Goal: Entertainment & Leisure: Consume media (video, audio)

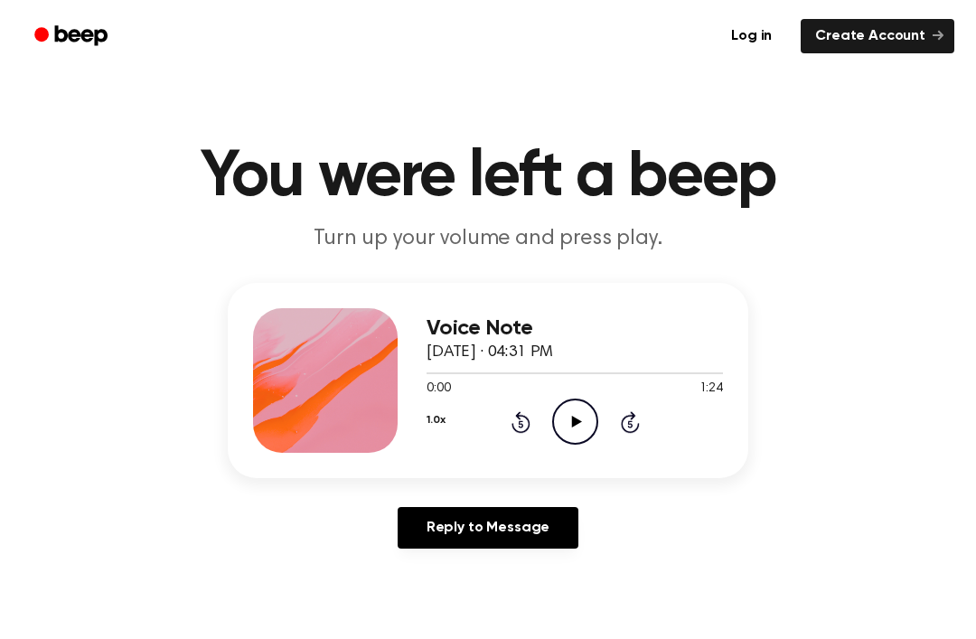
click at [576, 423] on icon at bounding box center [576, 422] width 10 height 12
click at [583, 415] on icon "Pause Audio" at bounding box center [575, 421] width 46 height 46
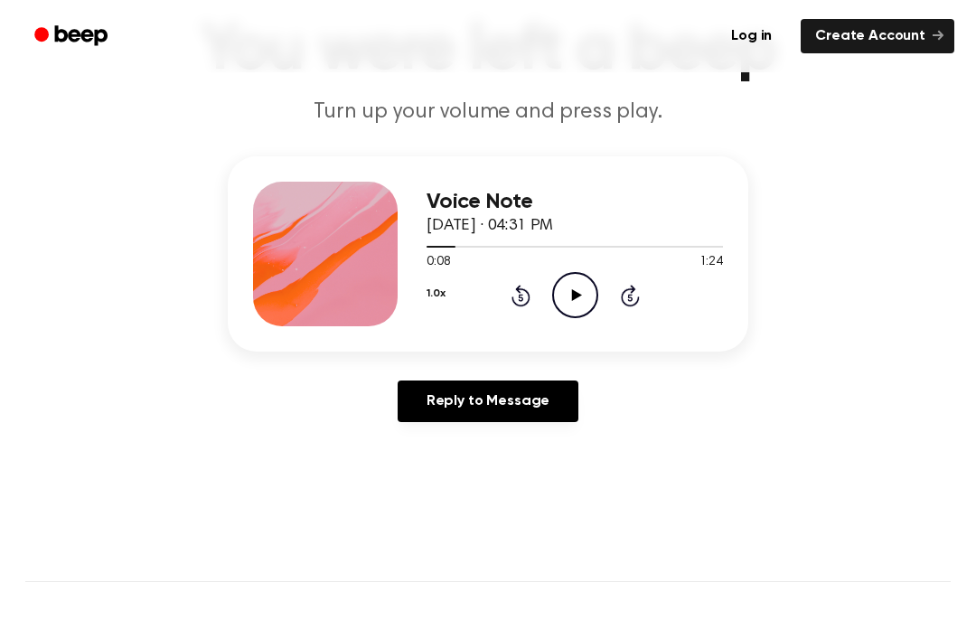
scroll to position [132, 0]
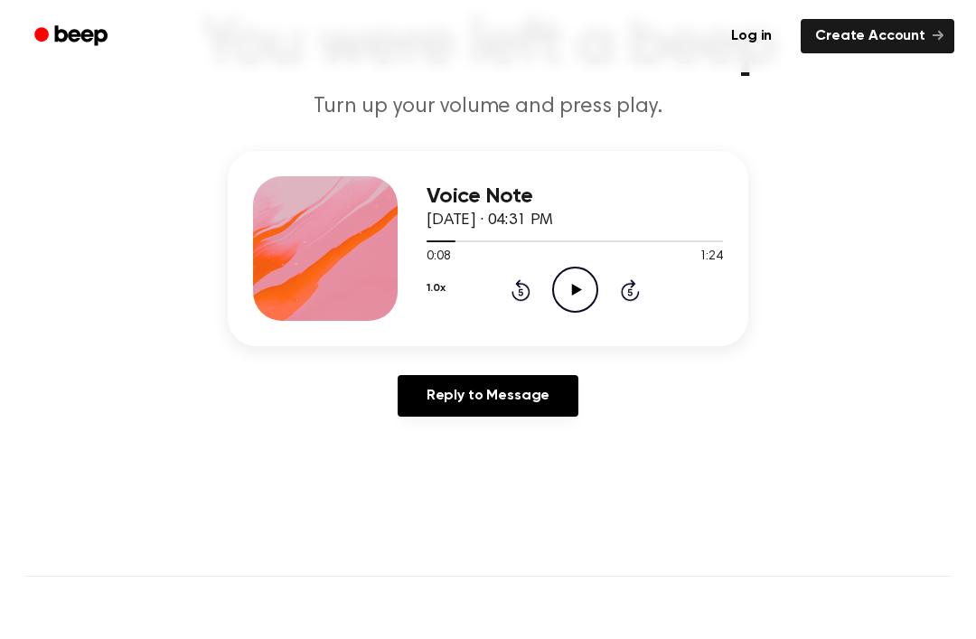
click at [557, 285] on icon "Play Audio" at bounding box center [575, 290] width 46 height 46
click at [583, 280] on icon "Pause Audio" at bounding box center [575, 290] width 46 height 46
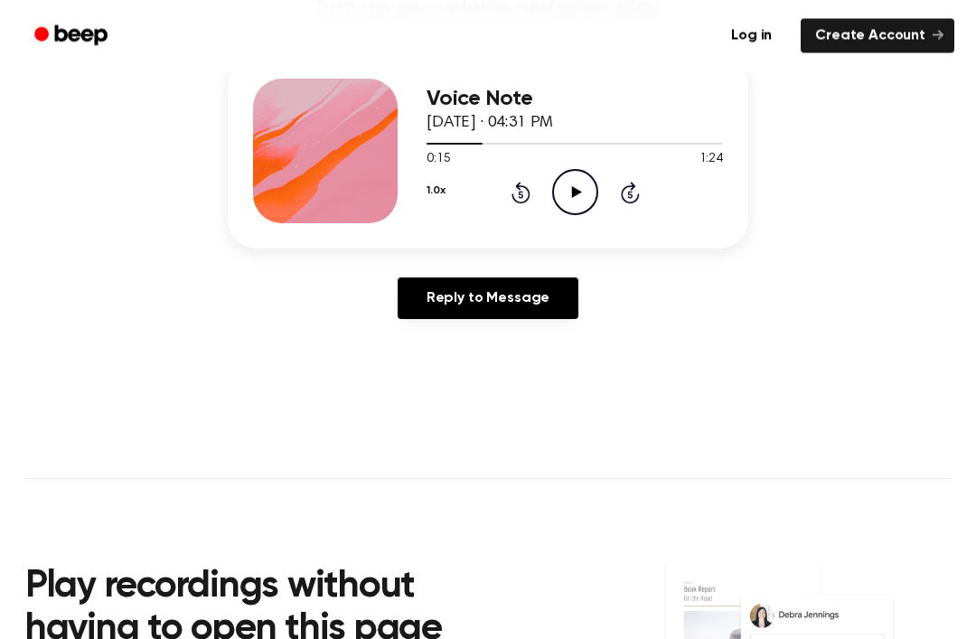
scroll to position [231, 0]
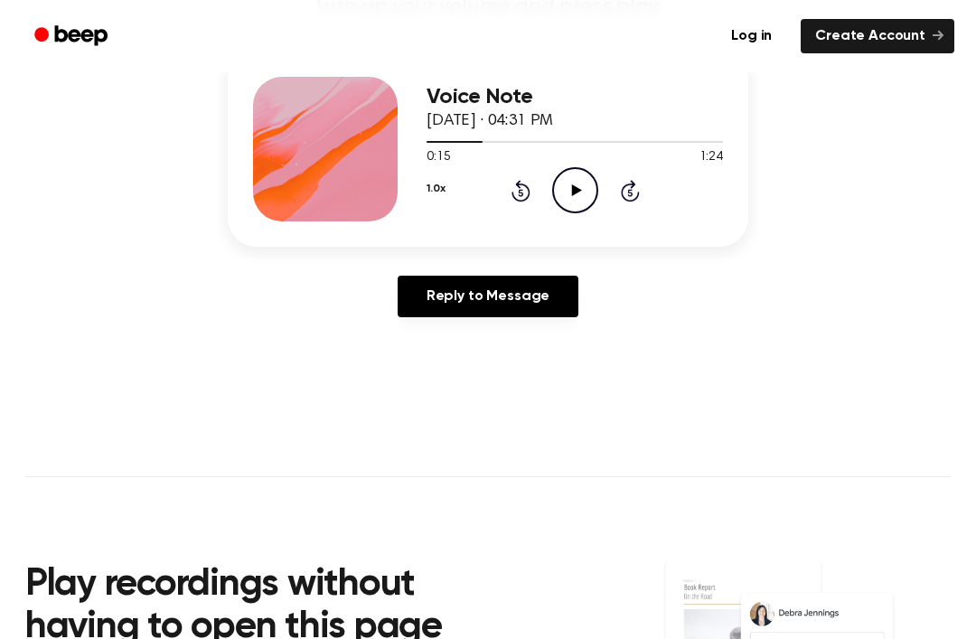
click at [600, 199] on div "1.0x Rewind 5 seconds Play Audio Skip 5 seconds" at bounding box center [574, 190] width 296 height 46
click at [569, 202] on icon "Play Audio" at bounding box center [575, 190] width 46 height 46
click at [567, 192] on icon "Pause Audio" at bounding box center [575, 190] width 46 height 46
click at [557, 188] on icon "Play Audio" at bounding box center [575, 190] width 46 height 46
click at [575, 183] on icon "Pause Audio" at bounding box center [575, 190] width 46 height 46
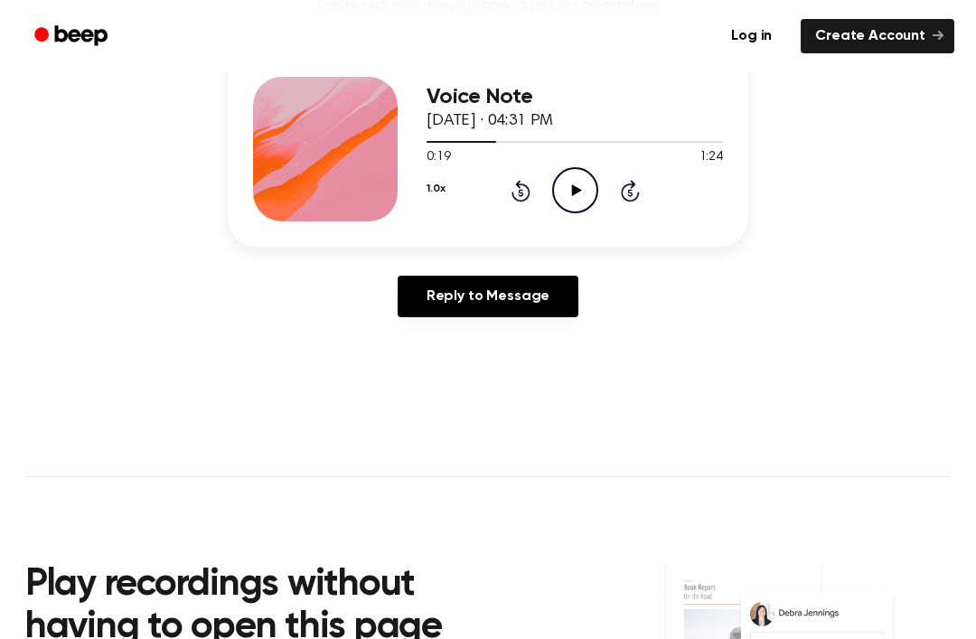
click at [571, 188] on icon "Play Audio" at bounding box center [575, 190] width 46 height 46
click at [570, 201] on icon "Pause Audio" at bounding box center [575, 190] width 46 height 46
click at [572, 188] on icon at bounding box center [576, 190] width 10 height 12
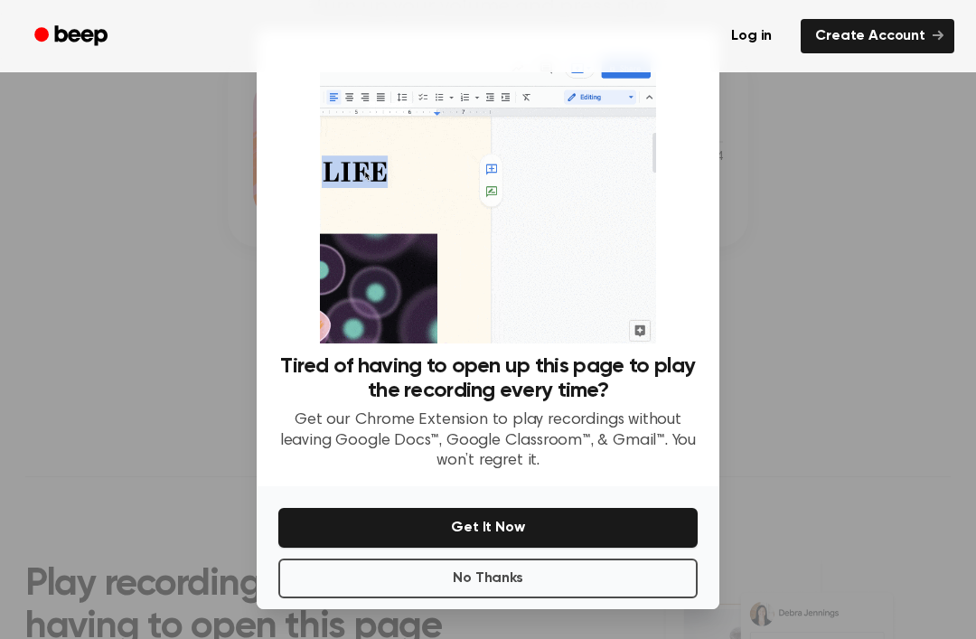
click at [745, 196] on div at bounding box center [488, 319] width 976 height 639
click at [802, 194] on div at bounding box center [488, 319] width 976 height 639
click at [610, 93] on img at bounding box center [487, 198] width 335 height 292
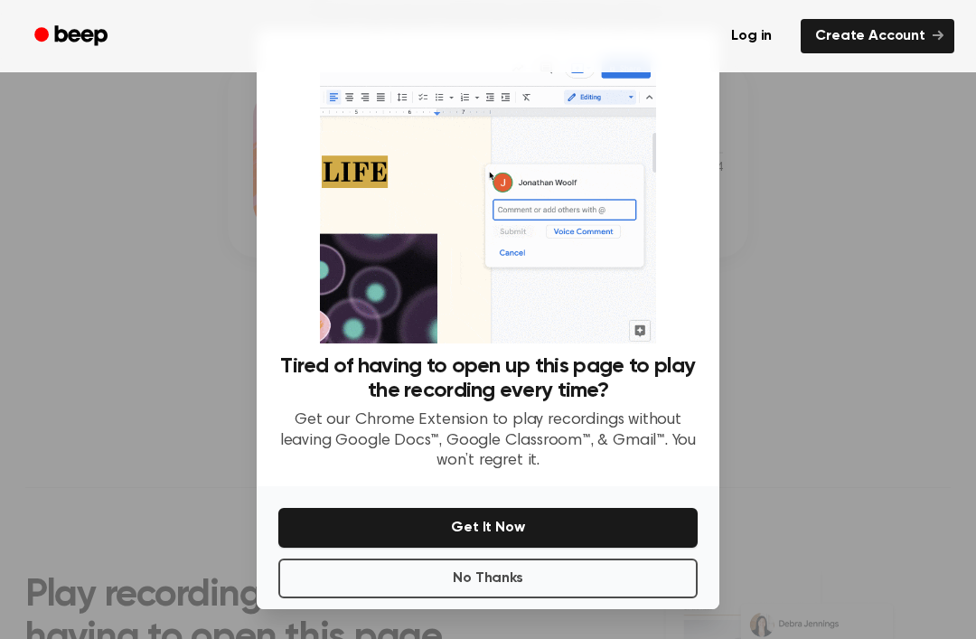
click at [169, 273] on div at bounding box center [488, 319] width 976 height 639
click at [504, 598] on button "No Thanks" at bounding box center [487, 578] width 419 height 40
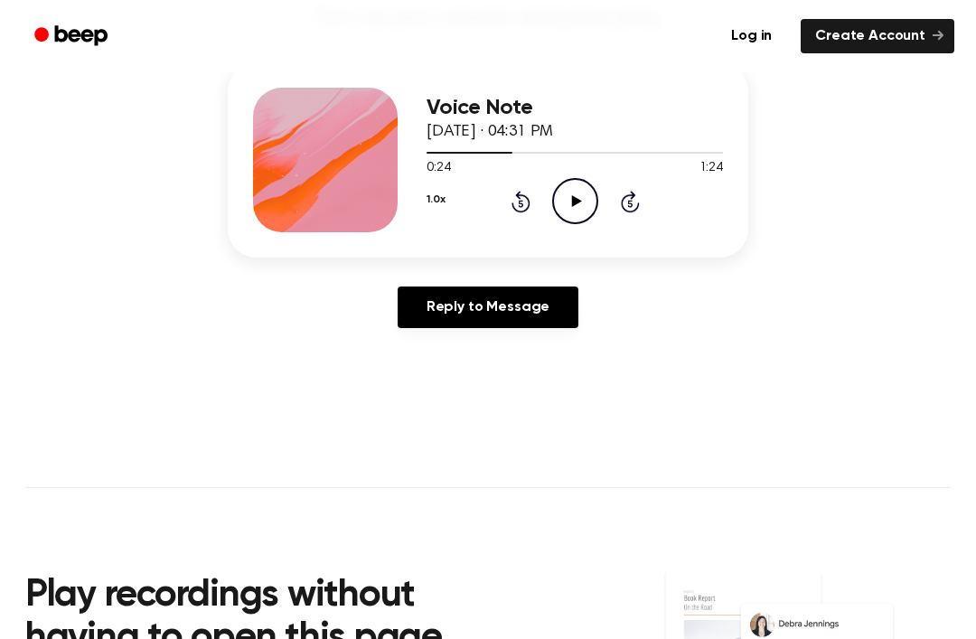
click at [575, 179] on circle at bounding box center [575, 201] width 44 height 44
click at [576, 196] on icon at bounding box center [575, 201] width 8 height 12
click at [595, 199] on icon "Play Audio" at bounding box center [575, 201] width 46 height 46
click at [555, 207] on icon "Pause Audio" at bounding box center [575, 201] width 46 height 46
click at [555, 206] on icon "Play Audio" at bounding box center [575, 201] width 46 height 46
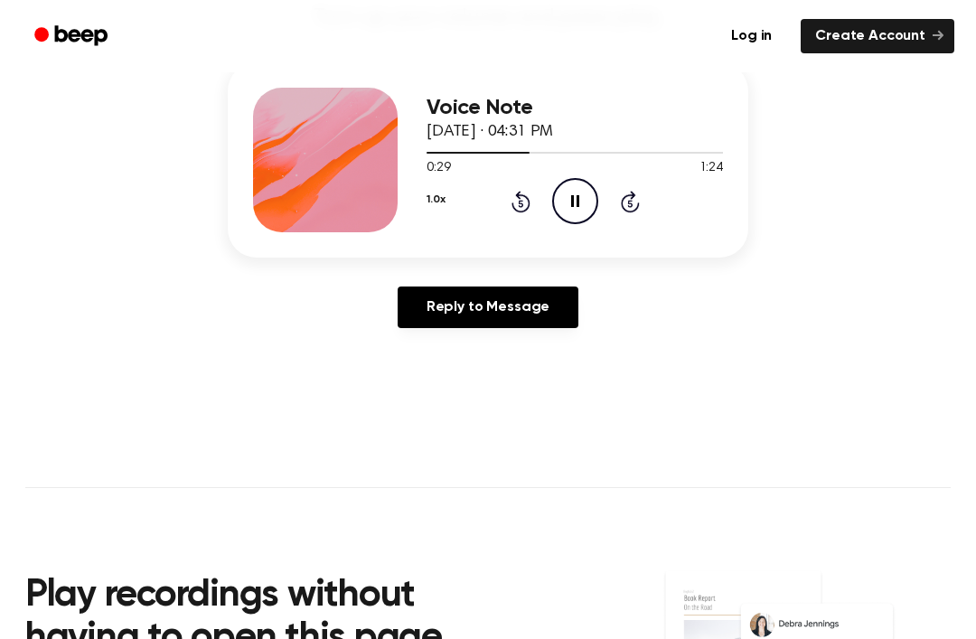
click at [574, 194] on icon "Pause Audio" at bounding box center [575, 201] width 46 height 46
click at [574, 182] on icon "Play Audio" at bounding box center [575, 201] width 46 height 46
click at [569, 209] on icon "Pause Audio" at bounding box center [575, 201] width 46 height 46
click at [575, 202] on icon at bounding box center [576, 201] width 10 height 12
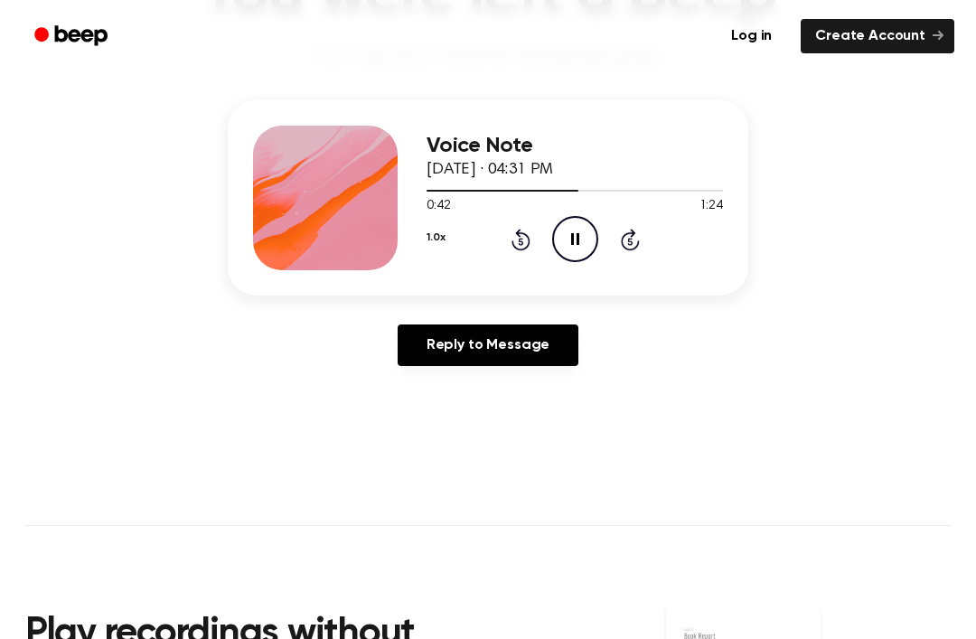
scroll to position [175, 0]
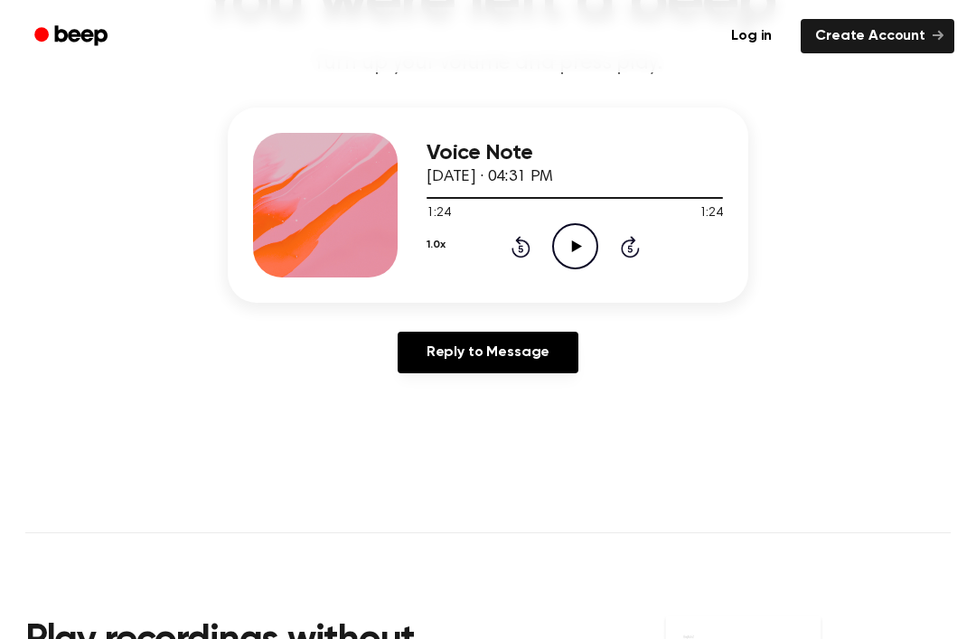
click at [548, 253] on div "1.0x Rewind 5 seconds Play Audio Skip 5 seconds" at bounding box center [574, 246] width 296 height 46
click at [560, 226] on icon "Play Audio" at bounding box center [575, 246] width 46 height 46
click at [556, 201] on div at bounding box center [574, 197] width 296 height 14
click at [572, 232] on icon "Pause Audio" at bounding box center [575, 246] width 46 height 46
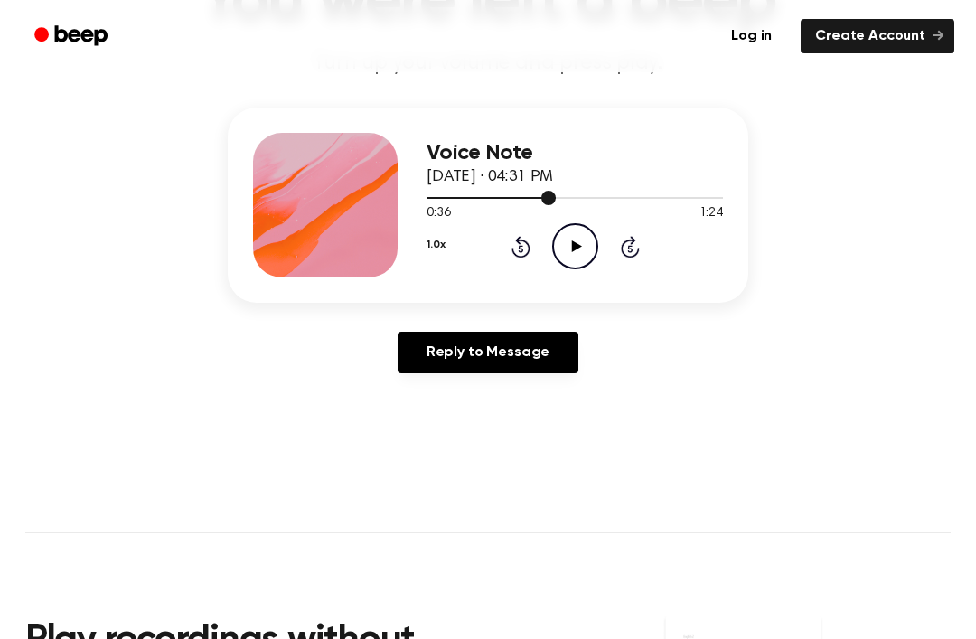
click at [703, 197] on div at bounding box center [574, 198] width 296 height 2
click at [716, 195] on div at bounding box center [574, 197] width 296 height 14
click at [726, 189] on div "Voice Note [DATE] · 04:31 PM 1:21 1:24 Your browser does not support the [objec…" at bounding box center [488, 205] width 520 height 195
click at [729, 190] on div "Voice Note [DATE] · 04:31 PM 1:21 1:24 Your browser does not support the [objec…" at bounding box center [488, 205] width 520 height 195
click at [726, 191] on div "Voice Note [DATE] · 04:31 PM 1:21 1:24 Your browser does not support the [objec…" at bounding box center [488, 205] width 520 height 195
